Goal: Transaction & Acquisition: Purchase product/service

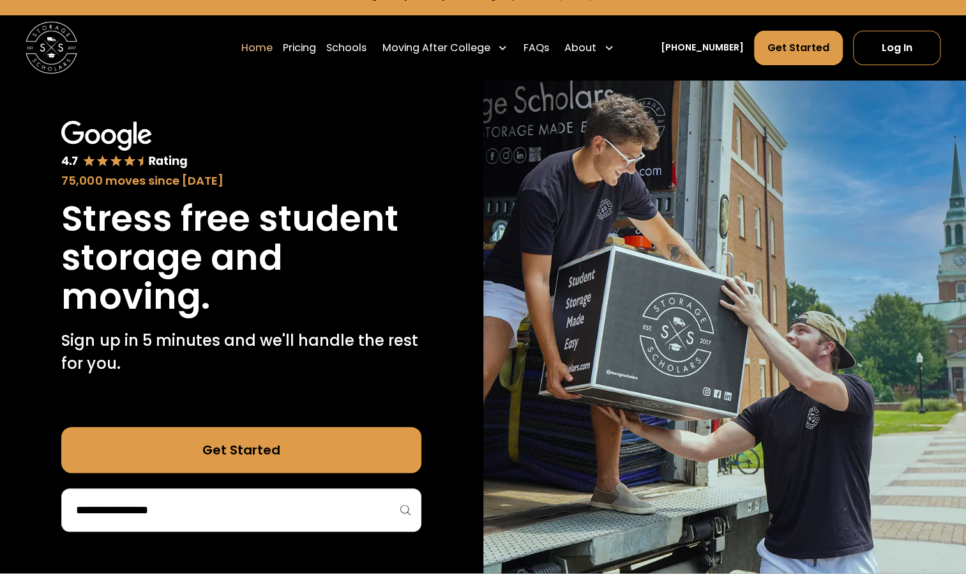
scroll to position [27, 0]
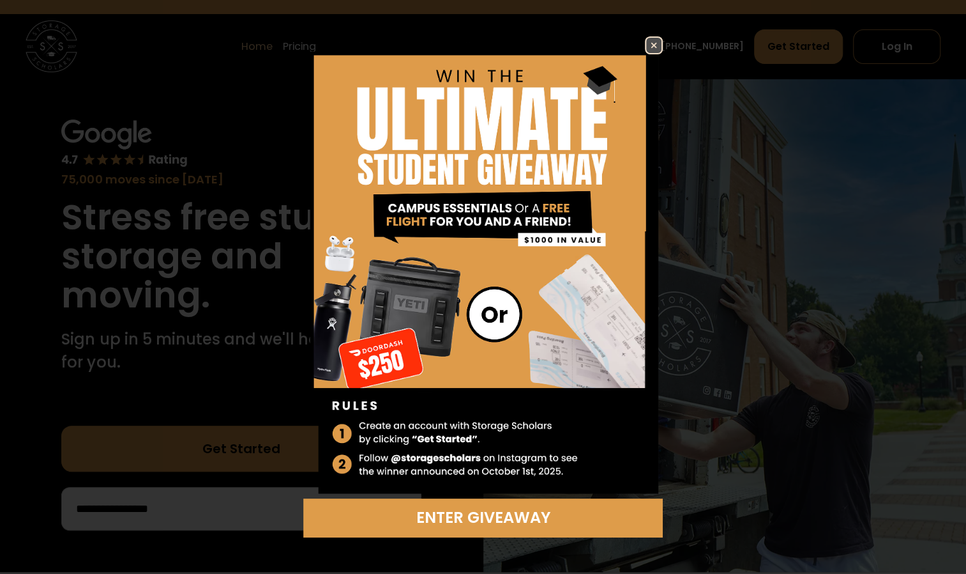
click at [657, 43] on img at bounding box center [653, 45] width 15 height 15
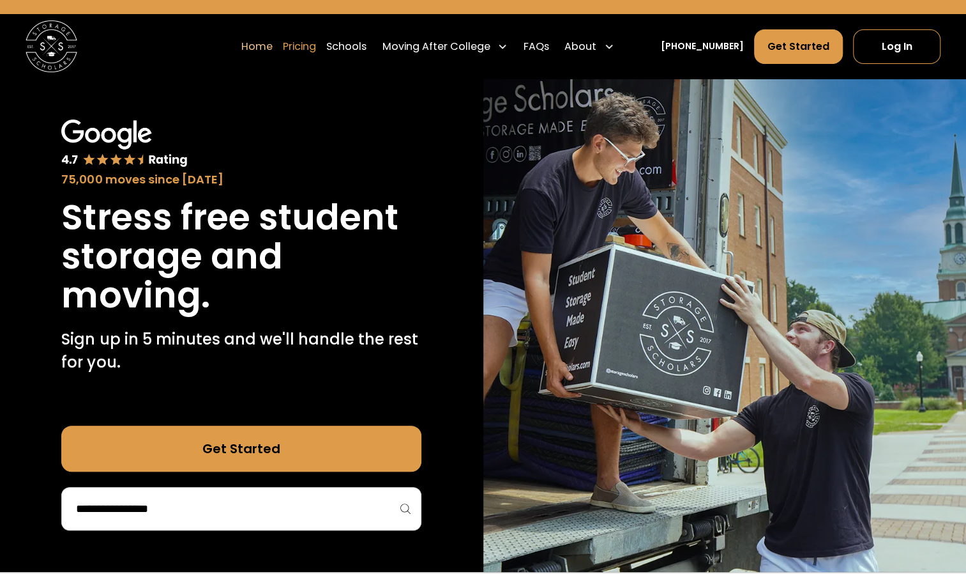
click at [316, 46] on link "Pricing" at bounding box center [299, 47] width 33 height 36
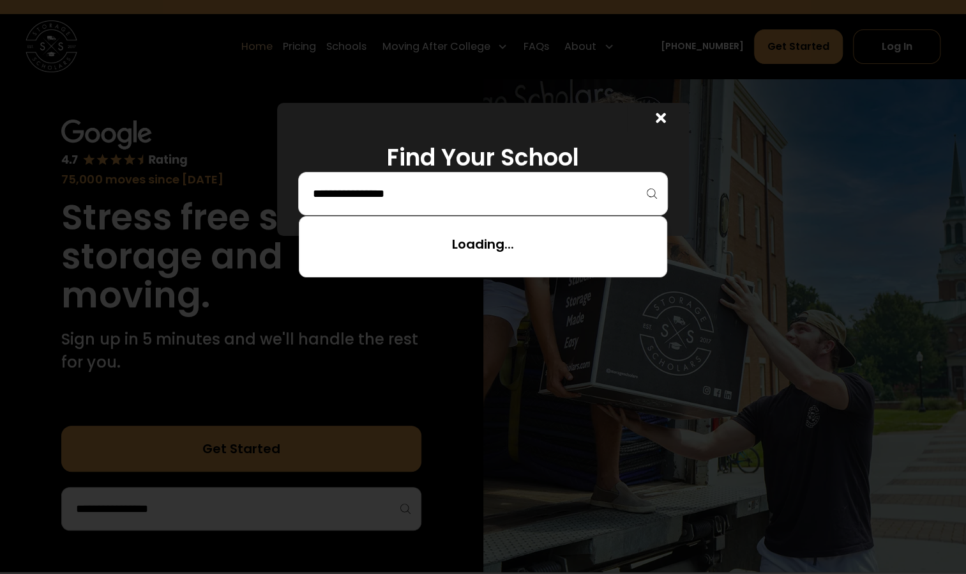
click at [383, 199] on input "search" at bounding box center [484, 194] width 344 height 22
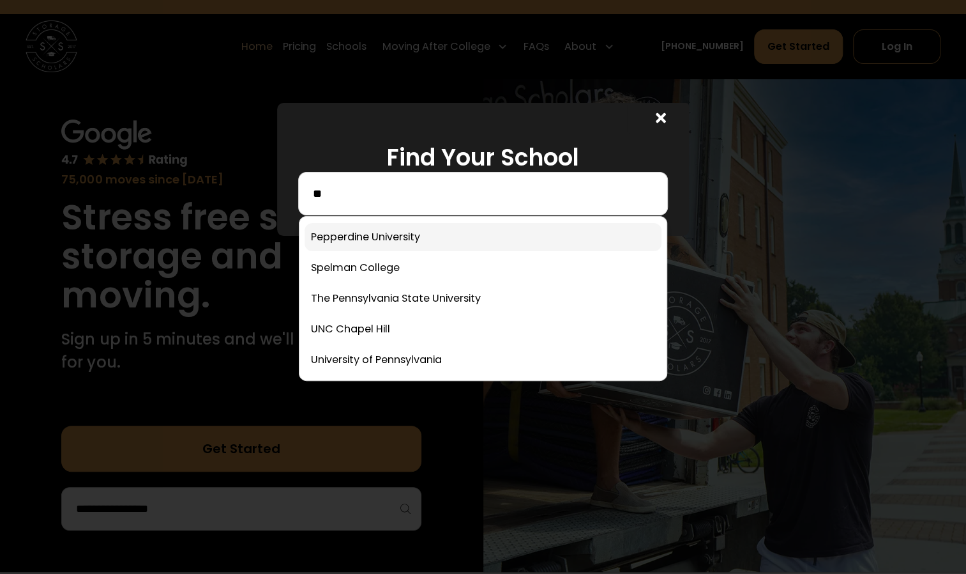
type input "**"
click at [359, 238] on link at bounding box center [484, 237] width 358 height 28
